Goal: Find specific page/section: Find specific page/section

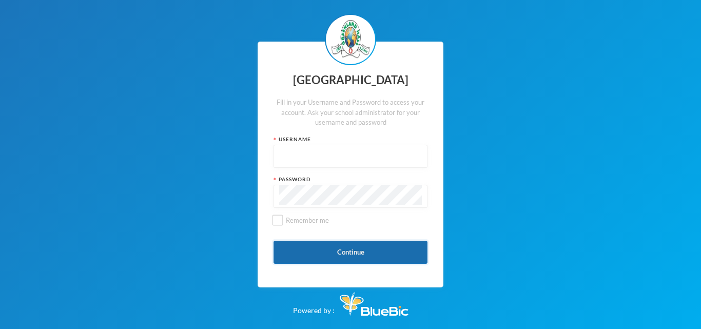
type input "glh23es30"
click at [305, 250] on button "Continue" at bounding box center [350, 252] width 154 height 23
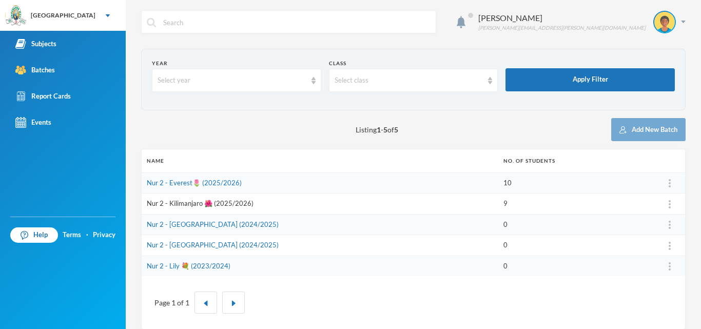
click at [181, 206] on link "Nur 2 - Kilimanjaro 🌺 (2025/2026)" at bounding box center [200, 203] width 107 height 8
click at [182, 182] on link "Nur 2 - Everest🌷 (2025/2026)" at bounding box center [194, 183] width 95 height 8
